Goal: Navigation & Orientation: Understand site structure

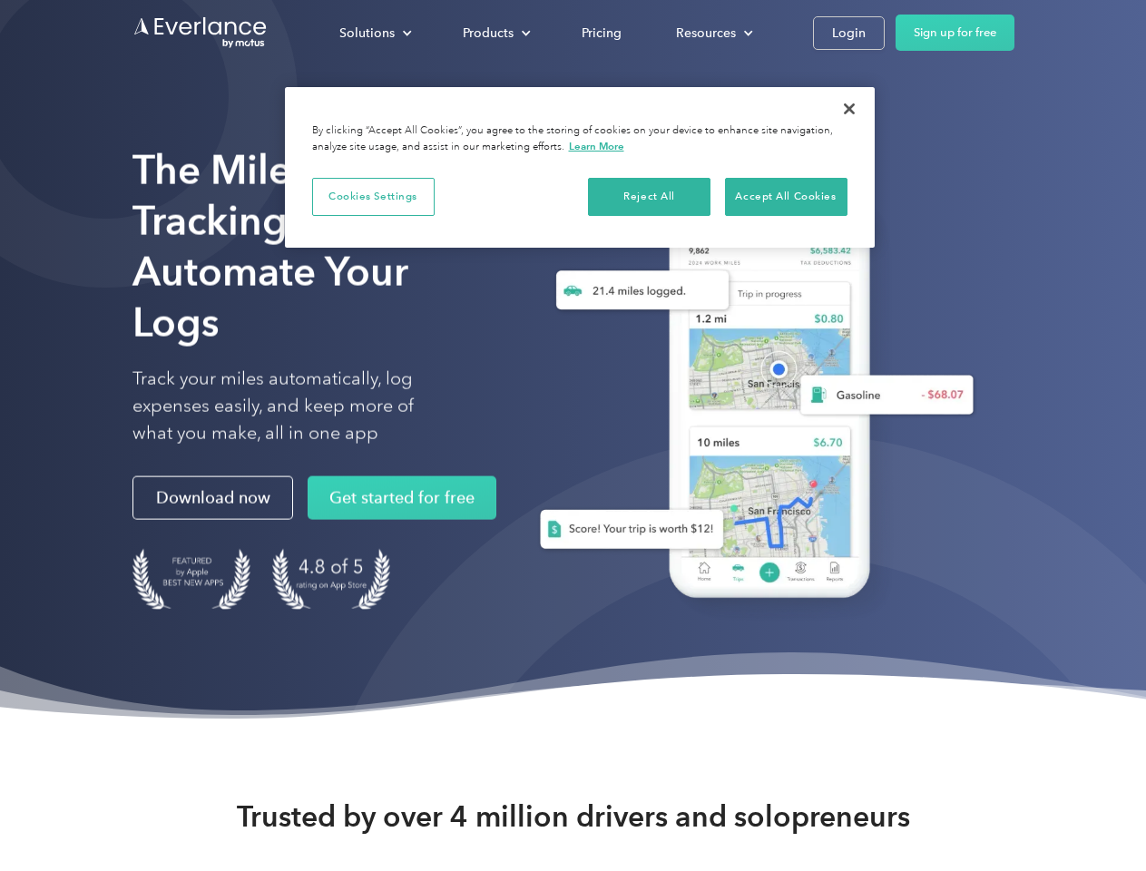
click at [375, 33] on div "Solutions" at bounding box center [366, 33] width 55 height 23
click at [494, 33] on div "Products" at bounding box center [488, 33] width 51 height 23
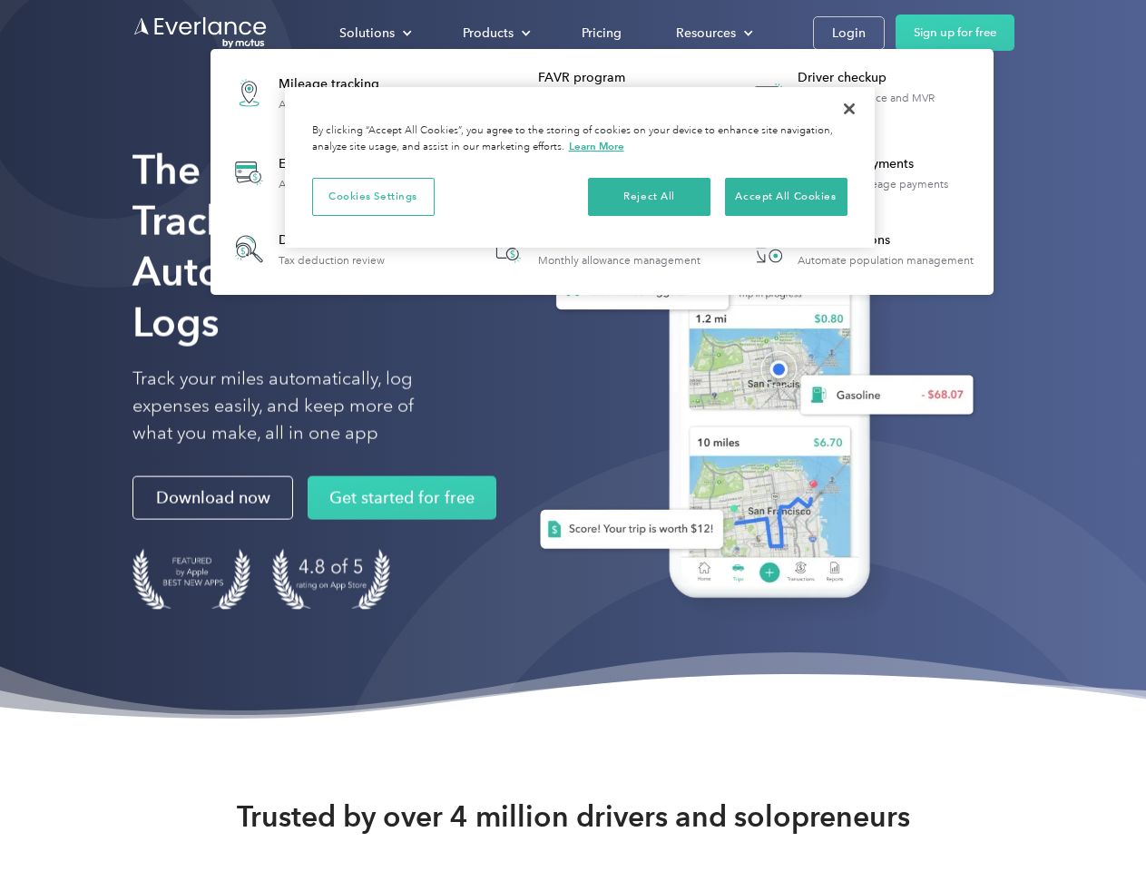
click at [712, 33] on div "Resources" at bounding box center [706, 33] width 60 height 23
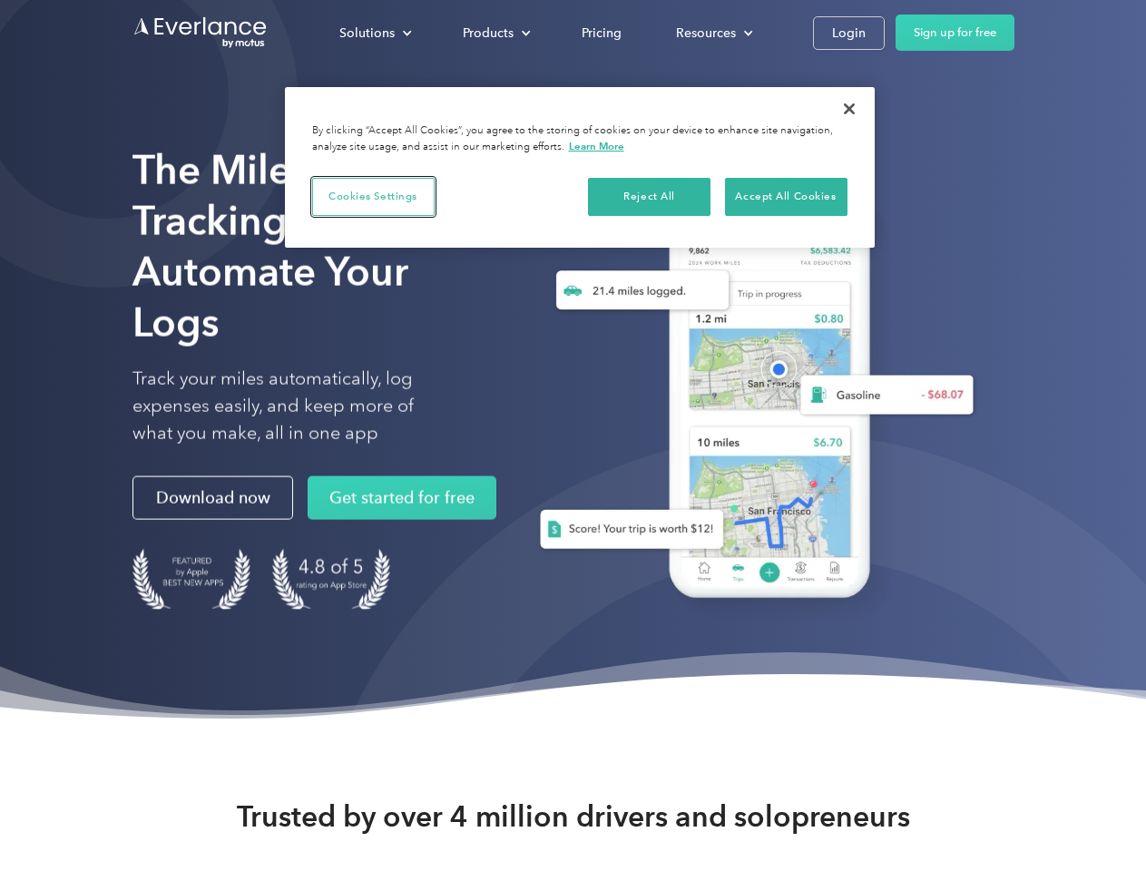
click at [373, 196] on button "Cookies Settings" at bounding box center [373, 197] width 122 height 38
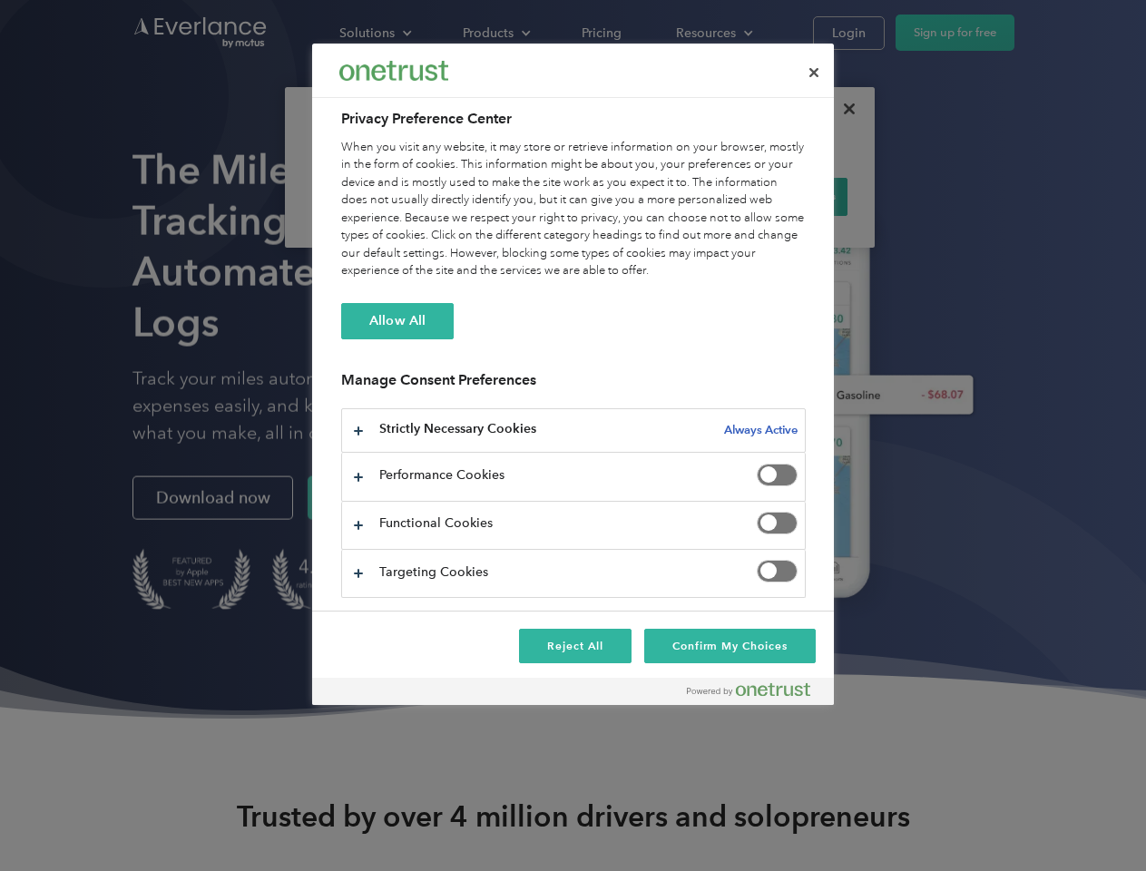
click at [650, 196] on div "When you visit any website, it may store or retrieve information on your browse…" at bounding box center [573, 210] width 465 height 142
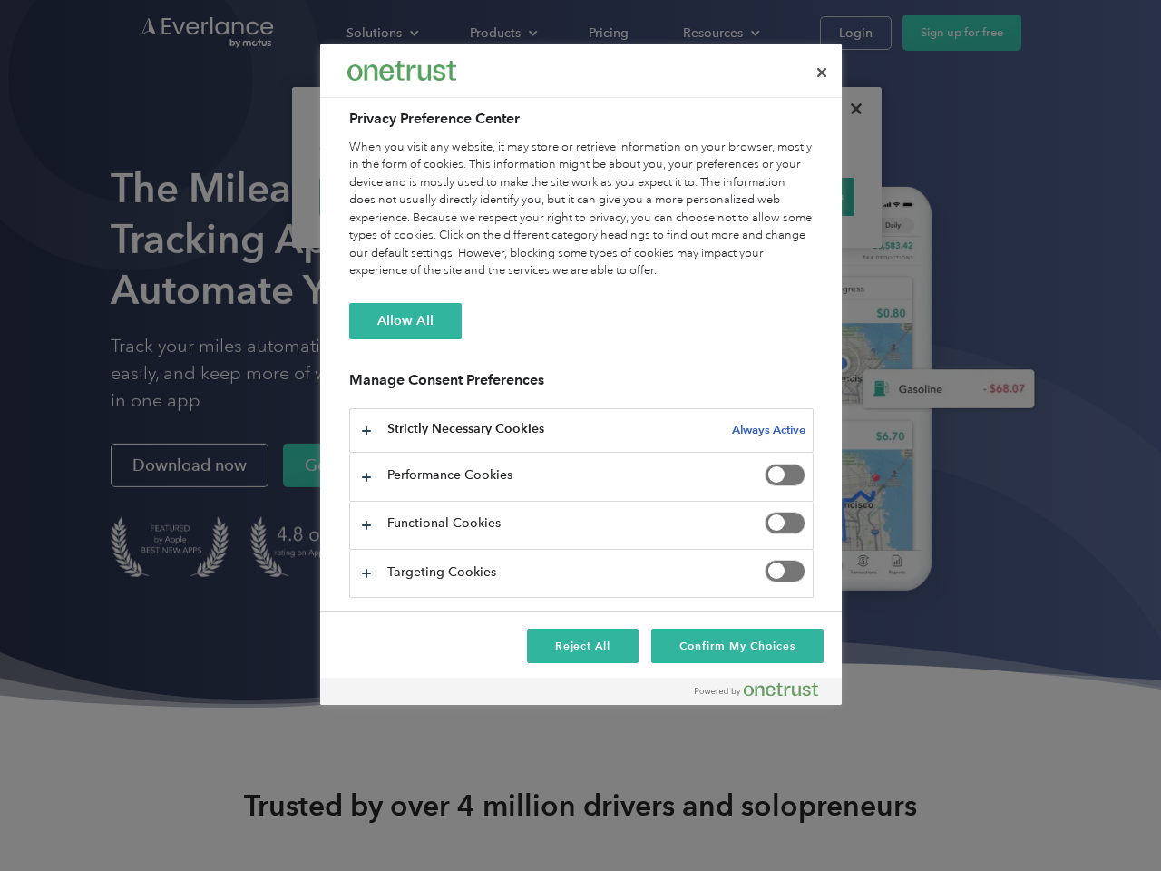
click at [786, 196] on div "When you visit any website, it may store or retrieve information on your browse…" at bounding box center [581, 210] width 465 height 142
click at [849, 109] on div at bounding box center [580, 435] width 1161 height 871
